Goal: Find specific page/section: Find specific page/section

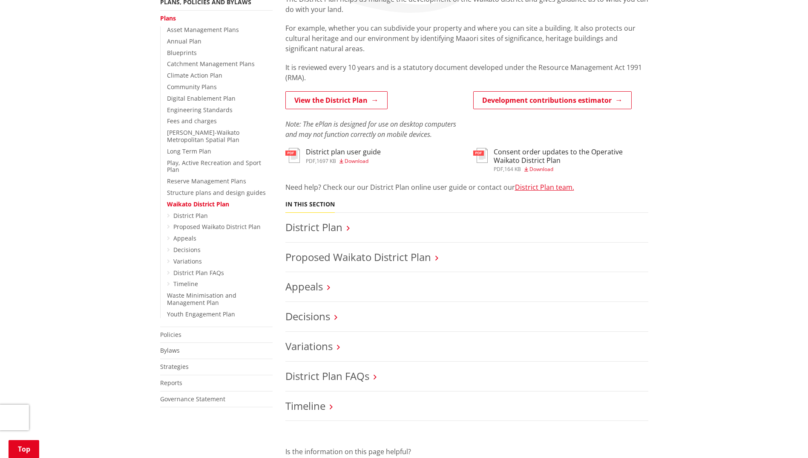
scroll to position [213, 0]
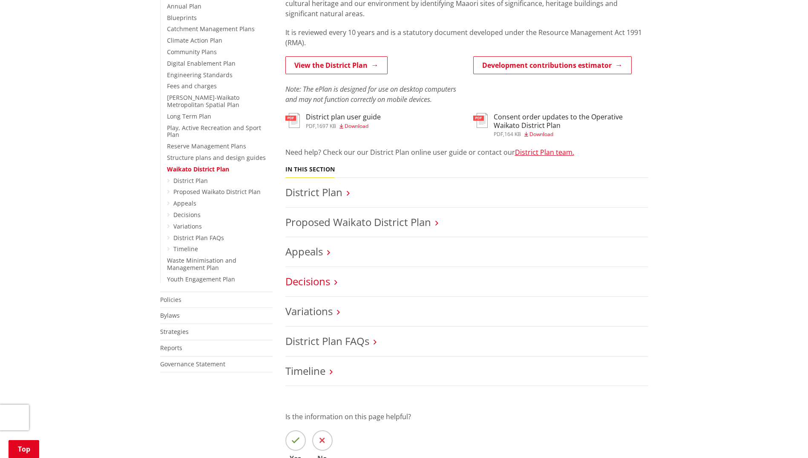
click at [322, 280] on link "Decisions" at bounding box center [307, 281] width 45 height 14
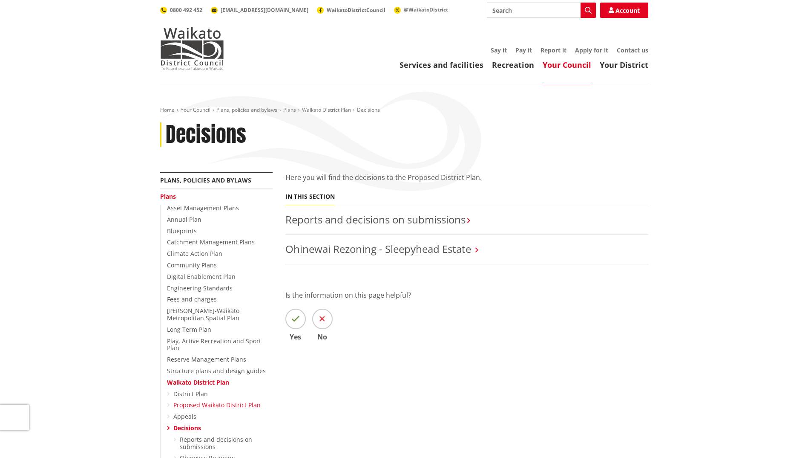
click at [203, 400] on link "Proposed Waikato District Plan" at bounding box center [216, 404] width 87 height 8
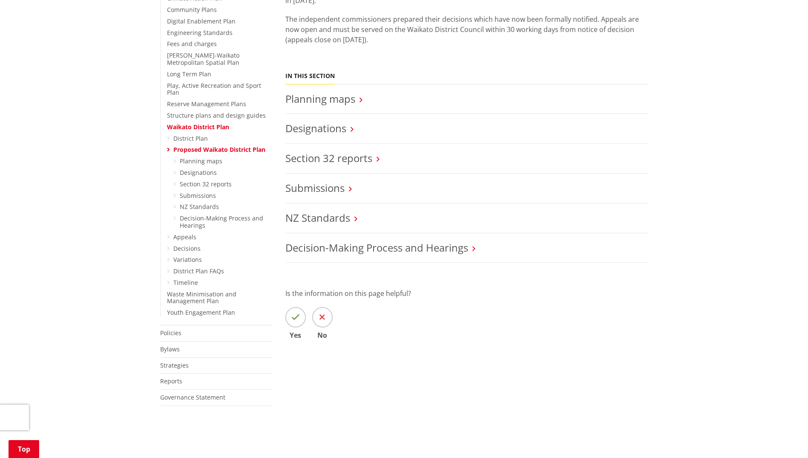
scroll to position [256, 0]
click at [175, 158] on icon at bounding box center [174, 161] width 3 height 6
click at [177, 244] on link "Decisions" at bounding box center [186, 248] width 27 height 8
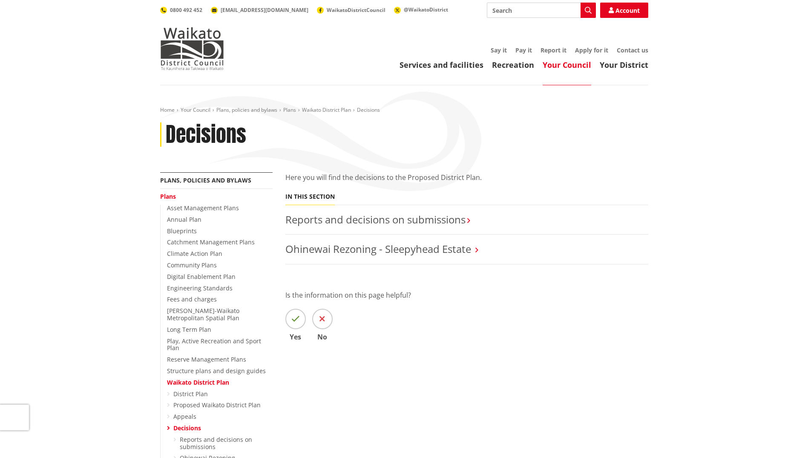
click at [567, 68] on link "Your Council" at bounding box center [567, 65] width 49 height 10
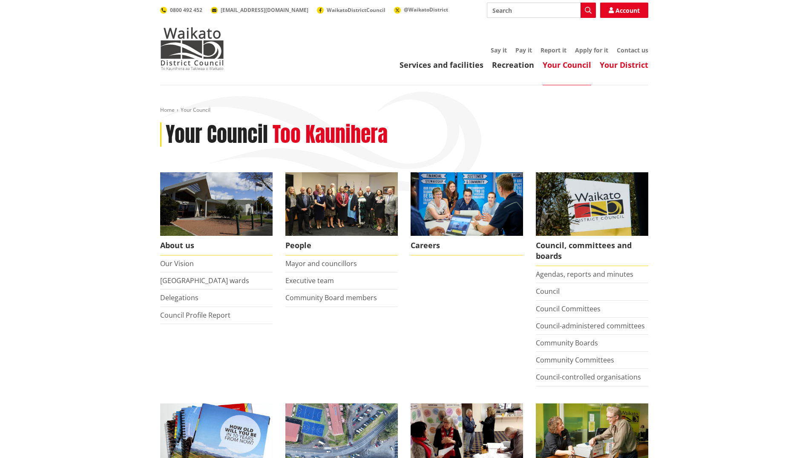
click at [632, 63] on link "Your District" at bounding box center [624, 65] width 49 height 10
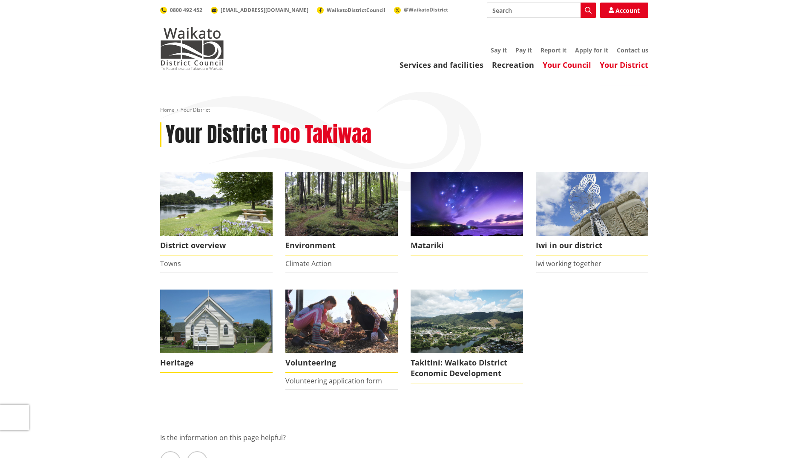
click at [554, 67] on link "Your Council" at bounding box center [567, 65] width 49 height 10
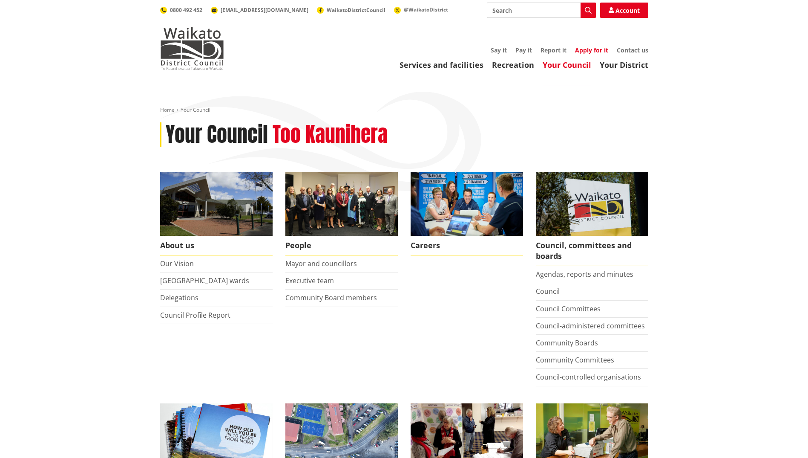
click at [595, 48] on link "Apply for it" at bounding box center [591, 50] width 33 height 8
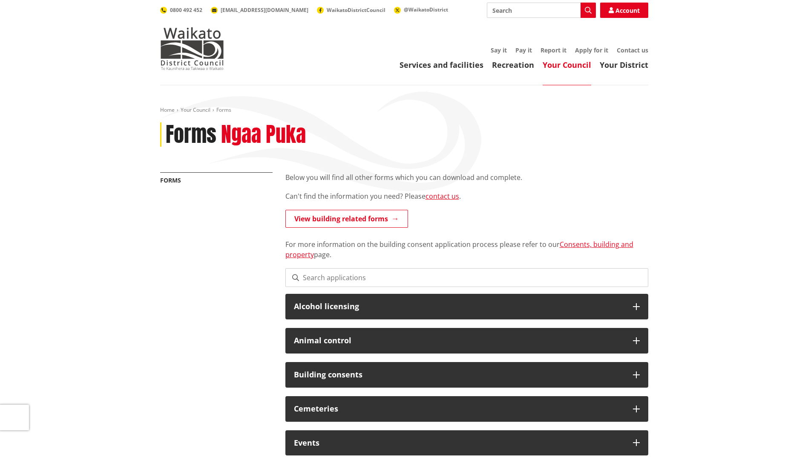
click at [510, 13] on input "Search" at bounding box center [541, 10] width 109 height 15
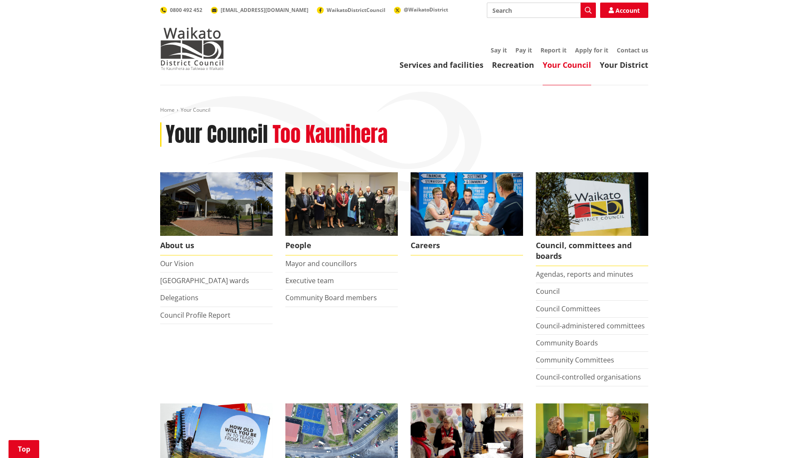
scroll to position [341, 0]
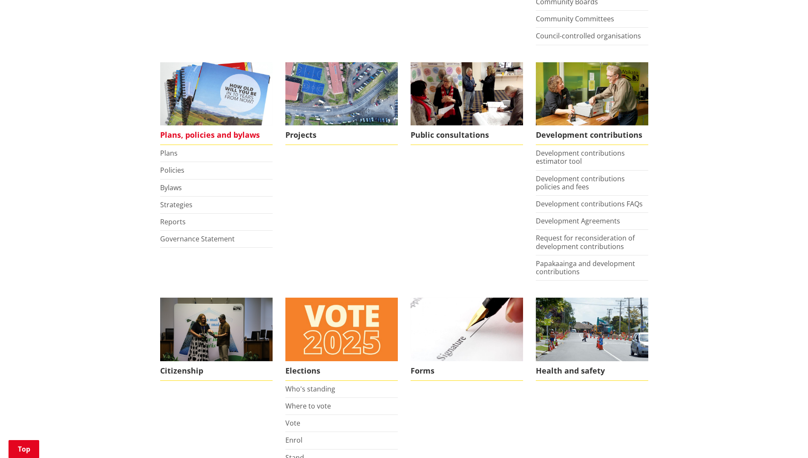
click at [211, 136] on span "Plans, policies and bylaws" at bounding box center [216, 135] width 112 height 20
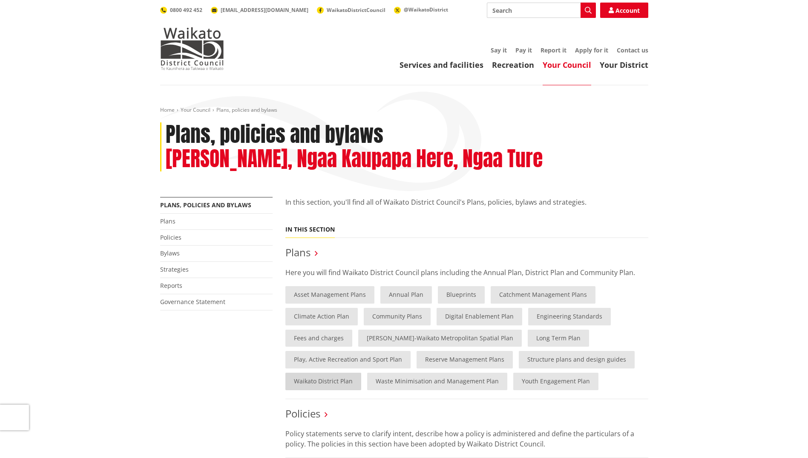
click at [330, 383] on link "Waikato District Plan" at bounding box center [323, 380] width 76 height 17
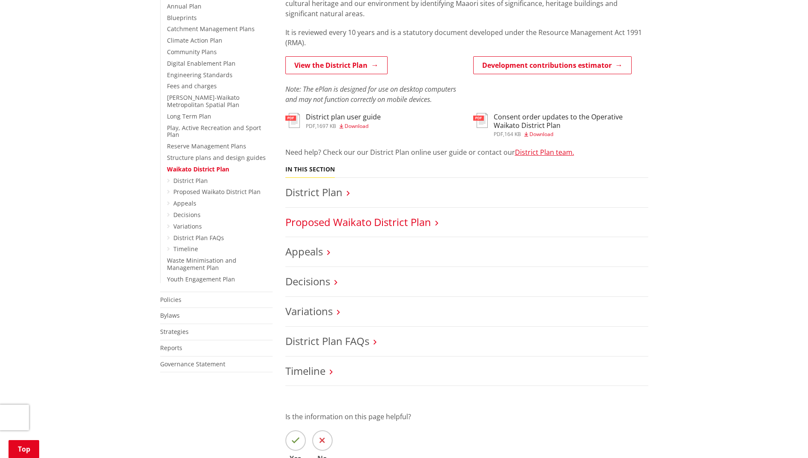
scroll to position [213, 0]
click at [348, 193] on icon at bounding box center [348, 193] width 3 height 8
click at [337, 193] on link "District Plan" at bounding box center [313, 192] width 57 height 14
